Goal: Task Accomplishment & Management: Use online tool/utility

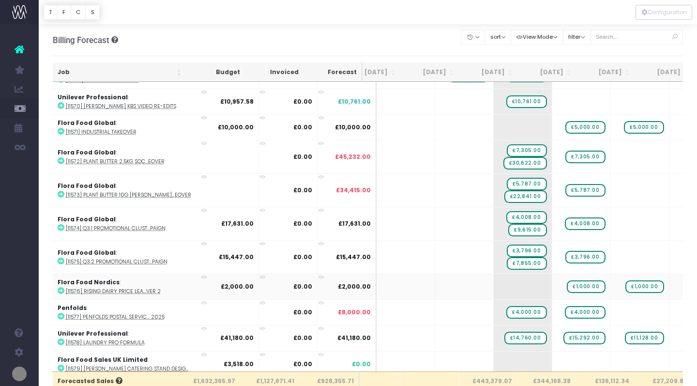
scroll to position [1577, 21]
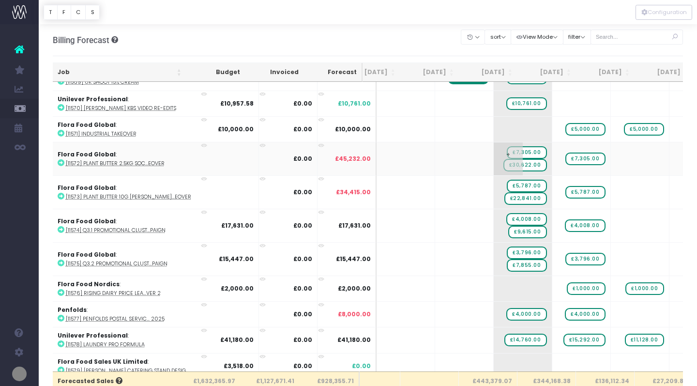
click at [507, 146] on span "£7,305.00" at bounding box center [527, 152] width 40 height 13
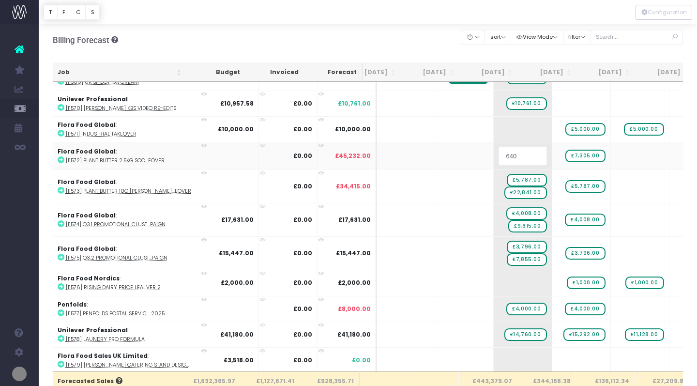
type input "6409"
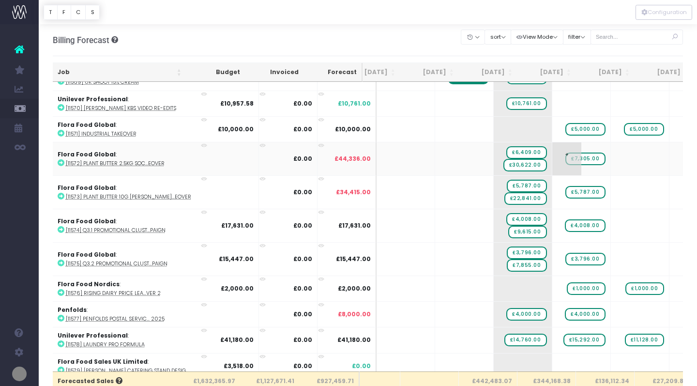
click at [566, 154] on span "£7,305.00" at bounding box center [586, 159] width 40 height 13
type input "6409"
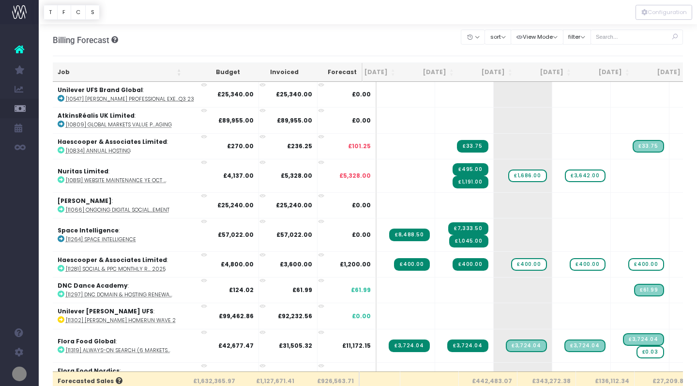
scroll to position [0, 21]
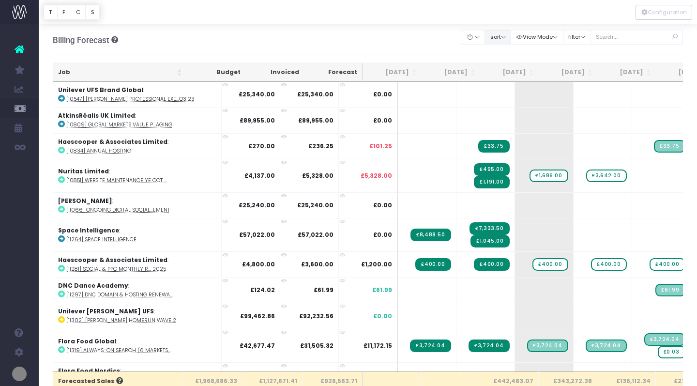
click at [511, 39] on button "sort" at bounding box center [498, 37] width 27 height 15
click at [510, 56] on link "Sort by Job Name Desc" at bounding box center [523, 55] width 76 height 16
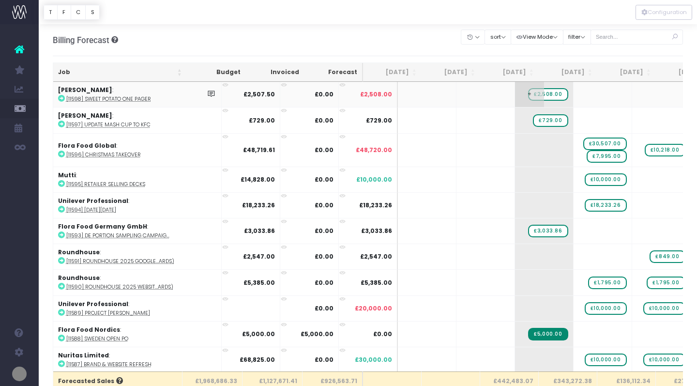
click at [528, 93] on span "£2,508.00" at bounding box center [548, 94] width 40 height 13
click at [515, 92] on span "+" at bounding box center [529, 94] width 29 height 25
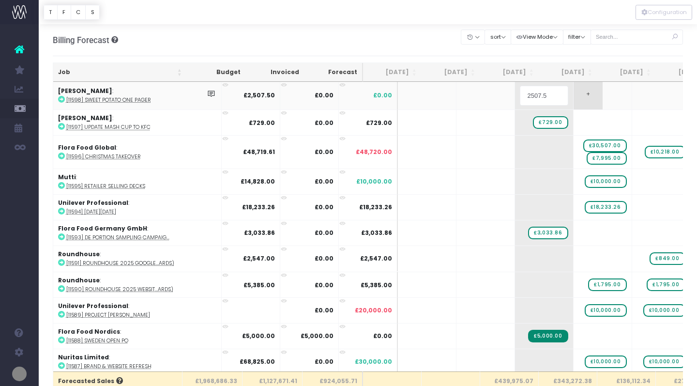
click at [577, 98] on body "Oh my... this is bad. [PERSON_NAME] wasn't able to load this page. Please conta…" at bounding box center [348, 193] width 697 height 386
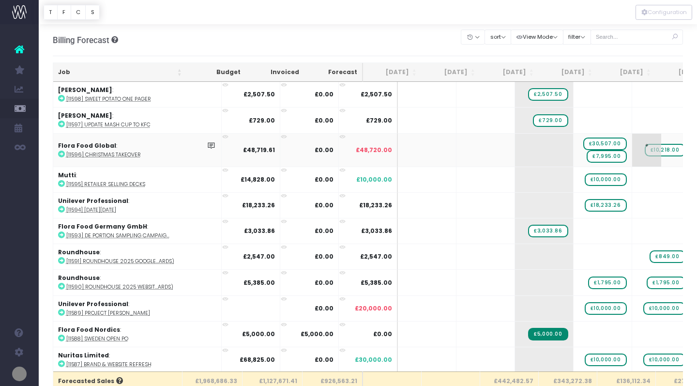
click at [633, 145] on span "+" at bounding box center [647, 150] width 29 height 33
click at [635, 171] on body "Oh my... this is bad. [PERSON_NAME] wasn't able to load this page. Please conta…" at bounding box center [348, 193] width 697 height 386
click at [655, 157] on span "-£0.39" at bounding box center [670, 156] width 31 height 13
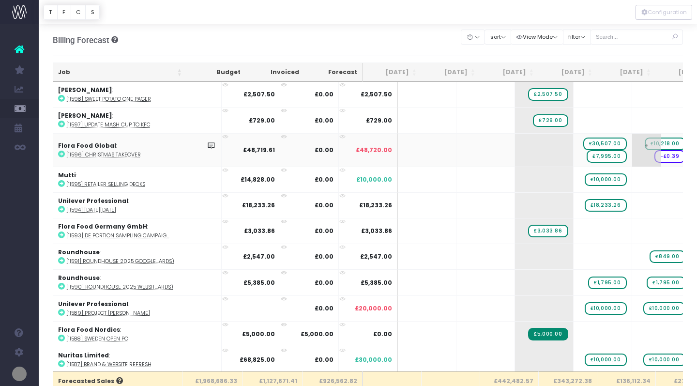
click at [655, 157] on span "-£0.39" at bounding box center [670, 156] width 31 height 13
click at [645, 151] on span "£10,218.00" at bounding box center [665, 150] width 41 height 13
click at [633, 149] on span "+" at bounding box center [647, 150] width 29 height 33
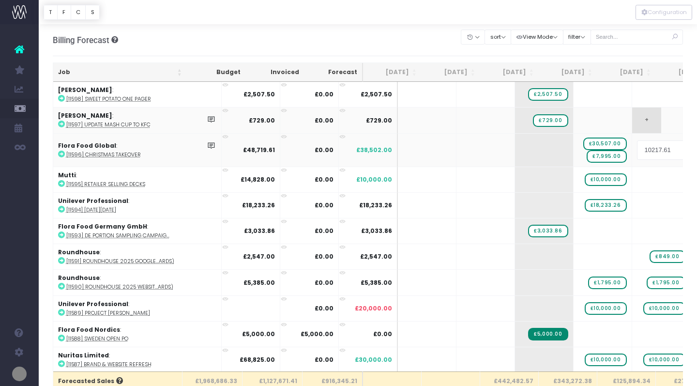
click at [630, 119] on body "Oh my... this is bad. [PERSON_NAME] wasn't able to load this page. Please conta…" at bounding box center [348, 193] width 697 height 386
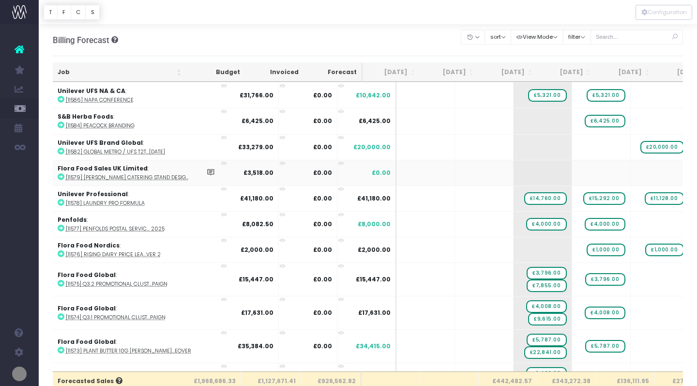
scroll to position [286, 1]
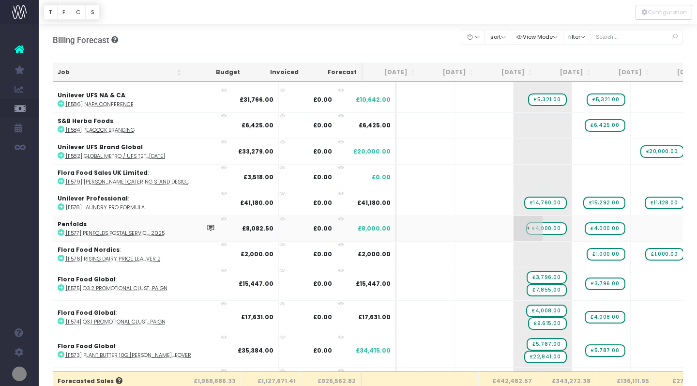
click at [526, 225] on span "£4,000.00" at bounding box center [546, 228] width 40 height 13
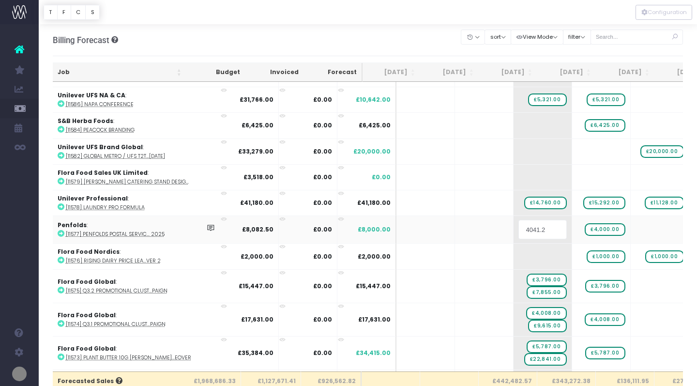
type input "4041.25"
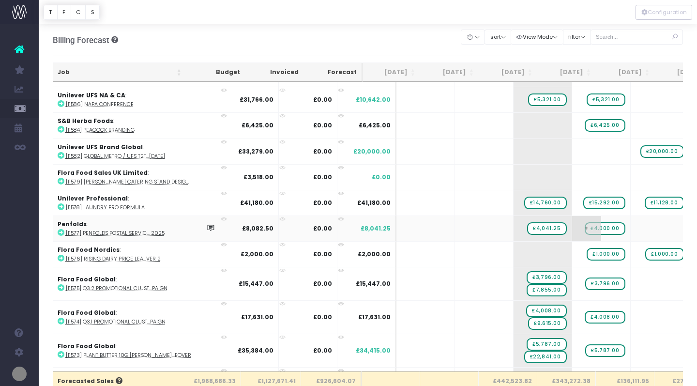
click at [585, 226] on span "£4,000.00" at bounding box center [605, 228] width 40 height 13
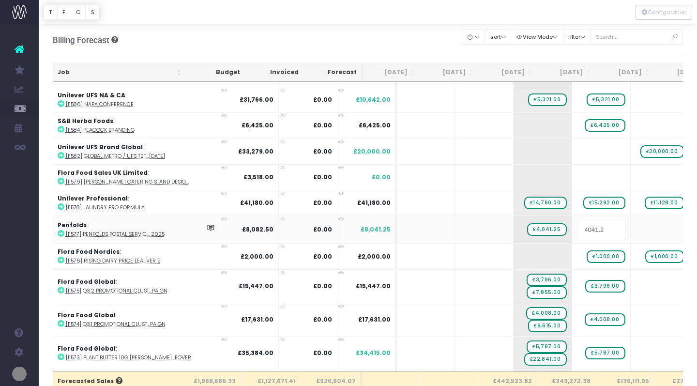
type input "4041.25"
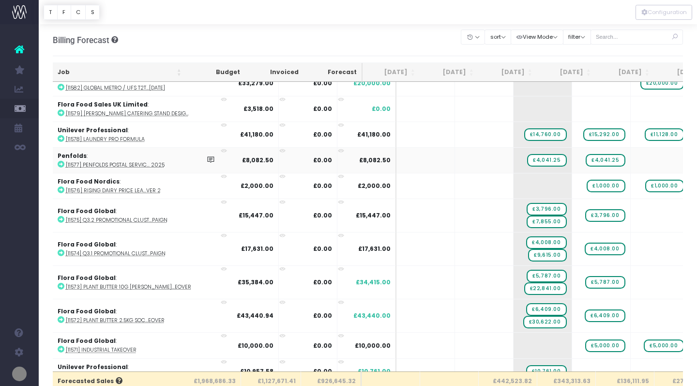
scroll to position [356, 1]
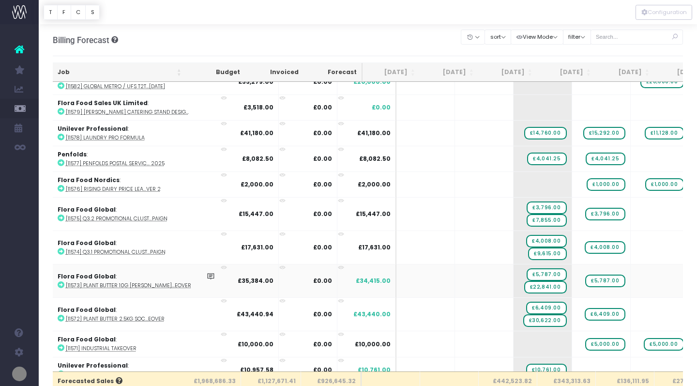
click at [60, 283] on icon at bounding box center [61, 284] width 7 height 7
click at [527, 270] on span "£5,787.00" at bounding box center [547, 274] width 40 height 13
click at [527, 272] on span "£5,787.00" at bounding box center [547, 274] width 40 height 13
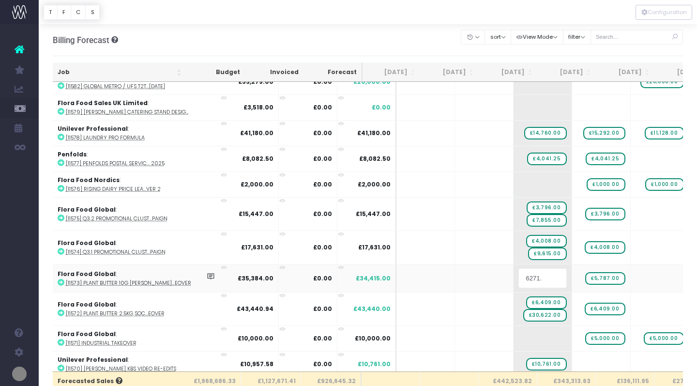
type input "6271.5"
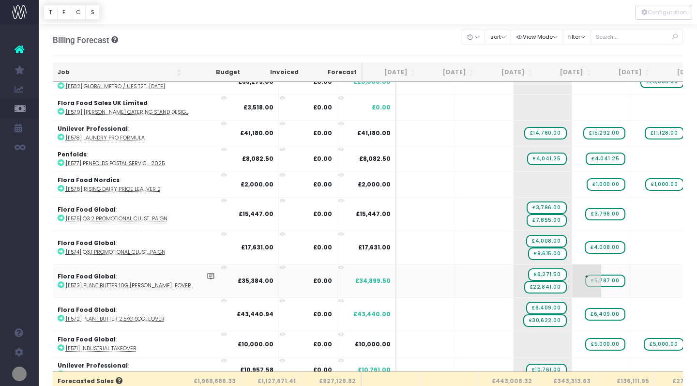
click at [586, 279] on span "£5,787.00" at bounding box center [606, 281] width 40 height 13
type input "6271.5"
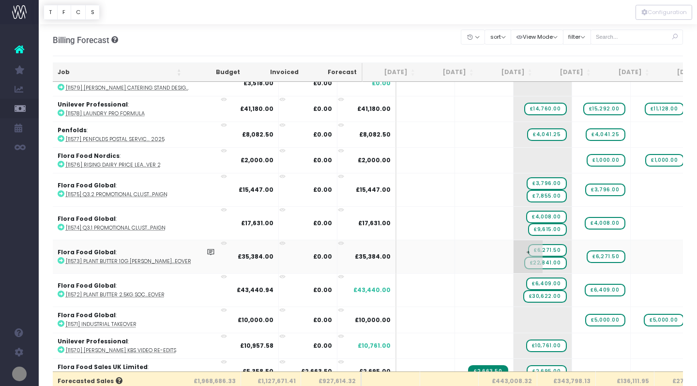
scroll to position [381, 1]
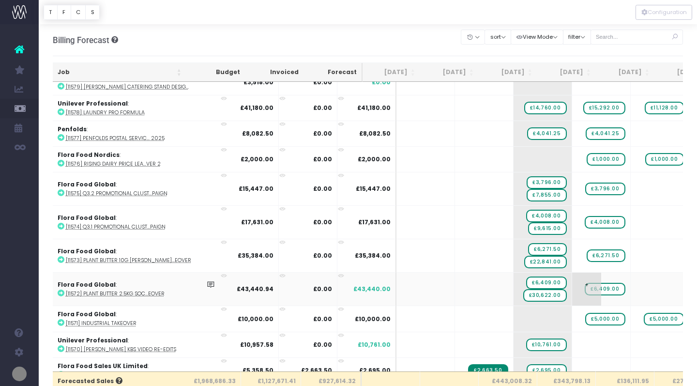
click at [585, 289] on span "£6,409.00" at bounding box center [605, 289] width 40 height 13
click at [572, 283] on span "+" at bounding box center [586, 289] width 29 height 33
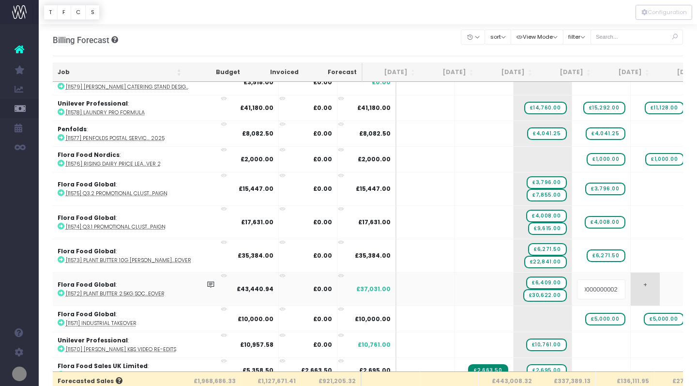
click at [631, 284] on body "Oh my... this is bad. [PERSON_NAME] wasn't able to load this page. Please conta…" at bounding box center [348, 193] width 697 height 386
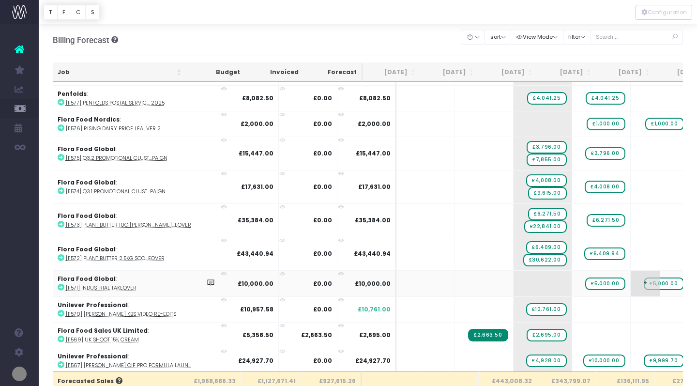
scroll to position [418, 1]
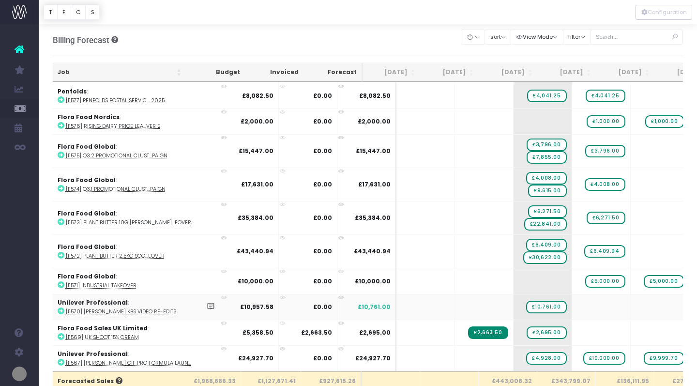
click at [61, 309] on icon at bounding box center [61, 311] width 7 height 7
click at [526, 304] on span "£10,761.00" at bounding box center [546, 307] width 41 height 13
click at [514, 306] on span "+" at bounding box center [528, 306] width 29 height 25
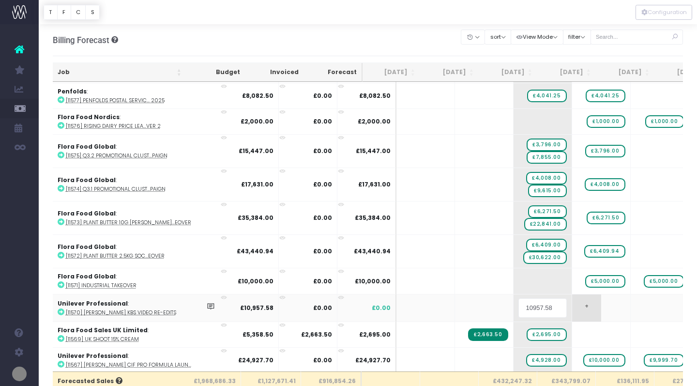
click at [579, 309] on body "Oh my... this is bad. [PERSON_NAME] wasn't able to load this page. Please conta…" at bounding box center [348, 193] width 697 height 386
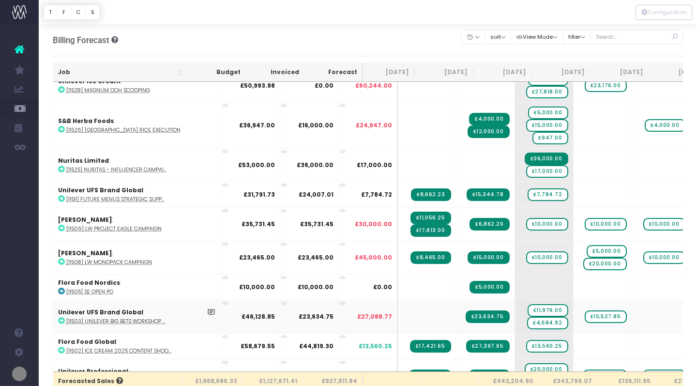
scroll to position [1183, 0]
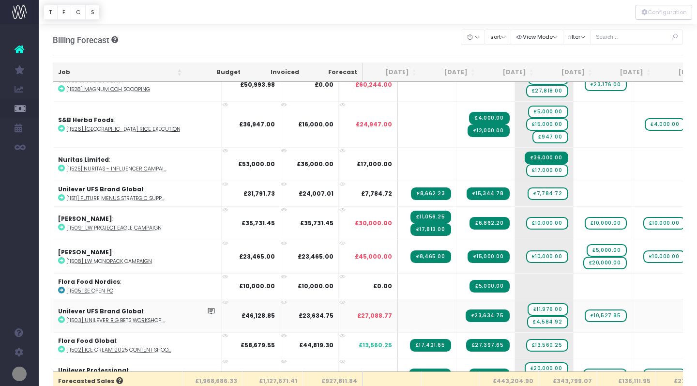
click at [61, 316] on icon at bounding box center [61, 319] width 7 height 7
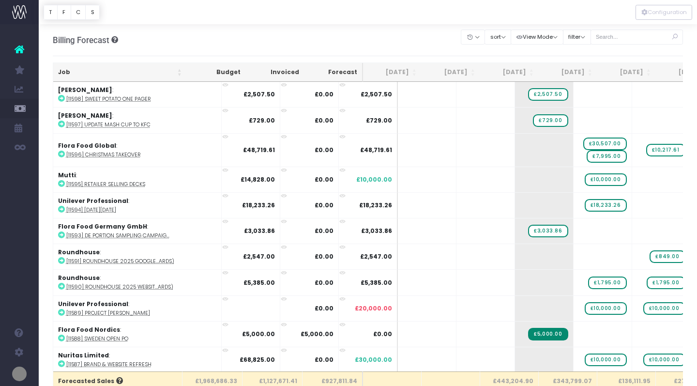
scroll to position [0, 0]
